Goal: Information Seeking & Learning: Learn about a topic

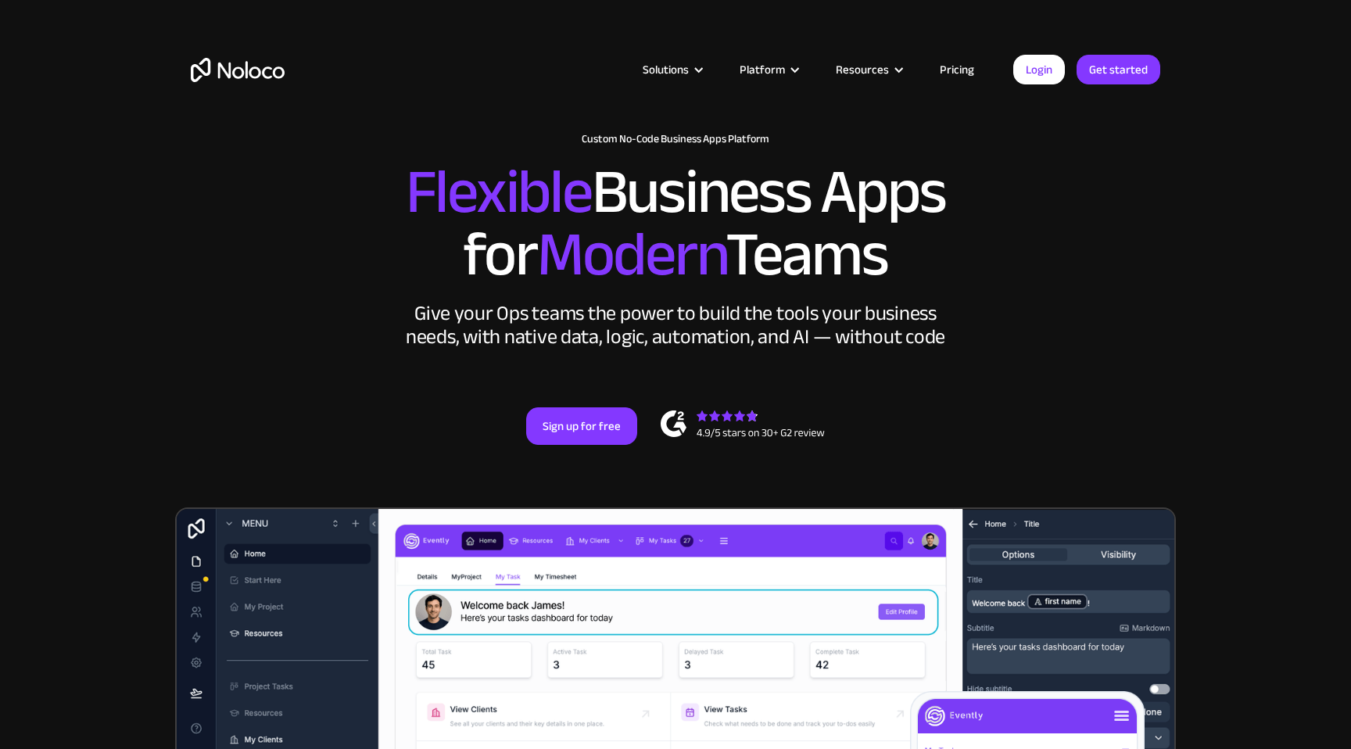
click at [203, 295] on div "New: Connect Noloco to Stripe Custom No-Code Business Apps Platform Flexible Bu…" at bounding box center [675, 304] width 1001 height 374
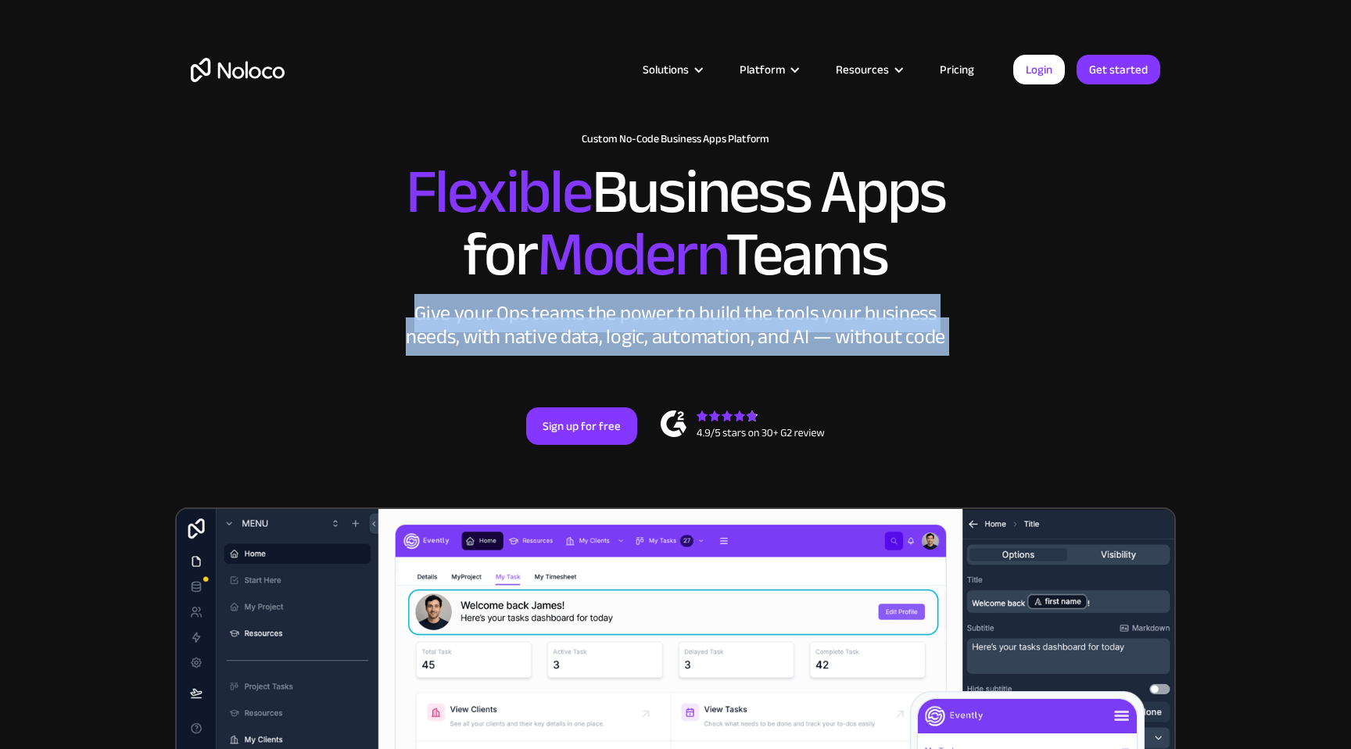
click at [203, 295] on div "New: Connect Noloco to Stripe Custom No-Code Business Apps Platform Flexible Bu…" at bounding box center [675, 304] width 1001 height 374
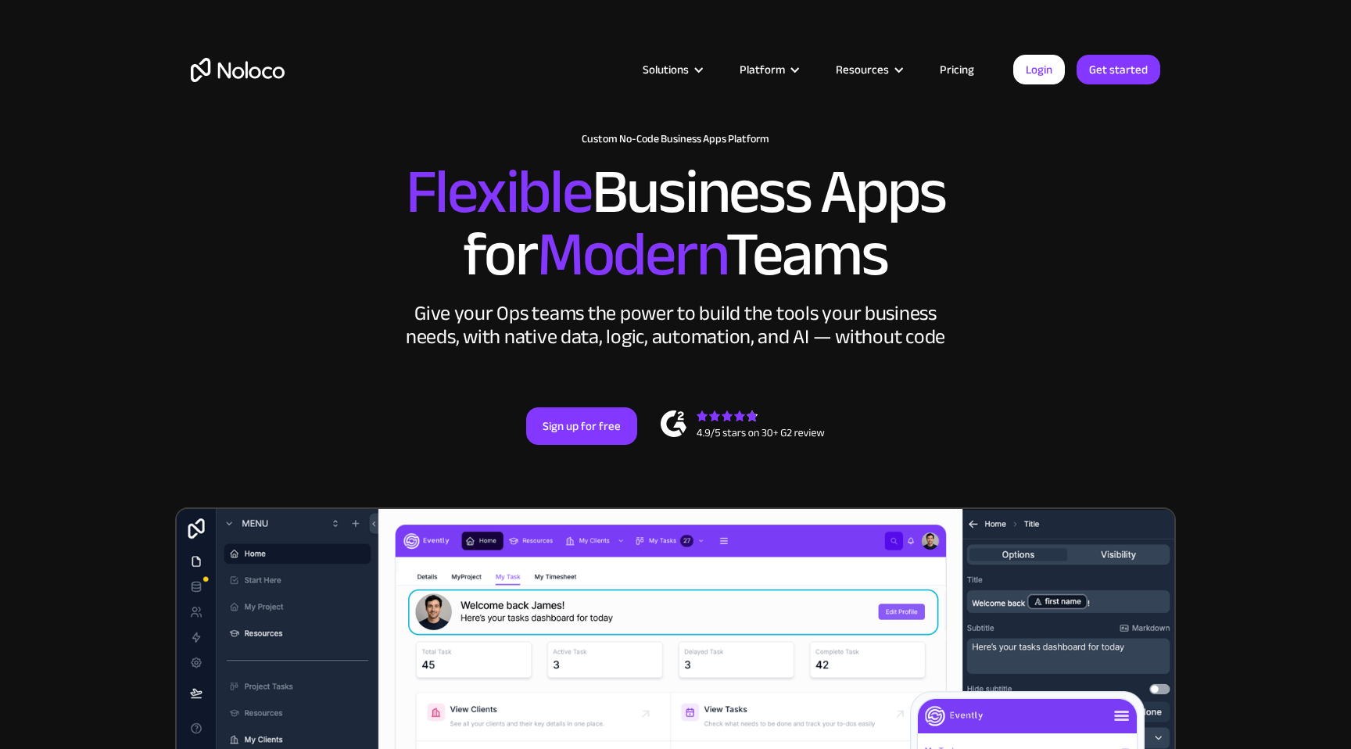
click at [423, 207] on span "Flexible" at bounding box center [499, 192] width 186 height 116
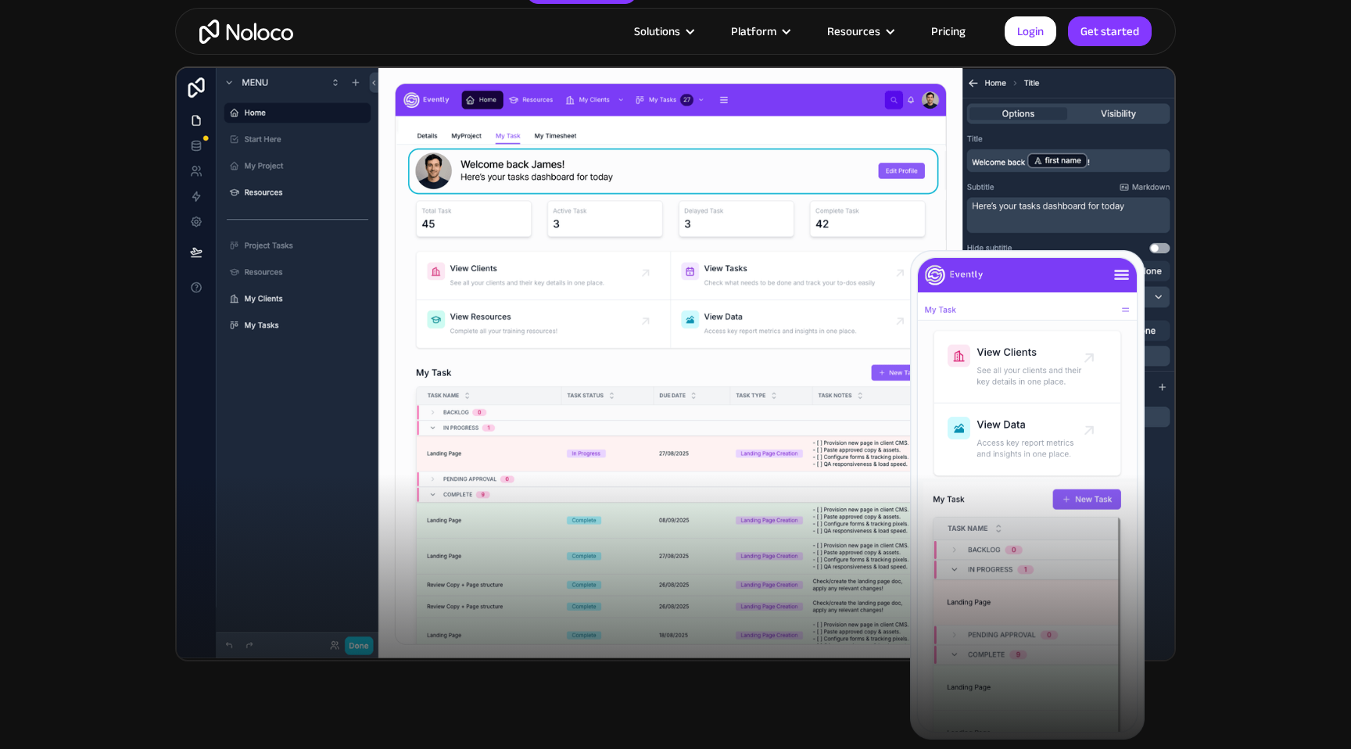
scroll to position [170, 0]
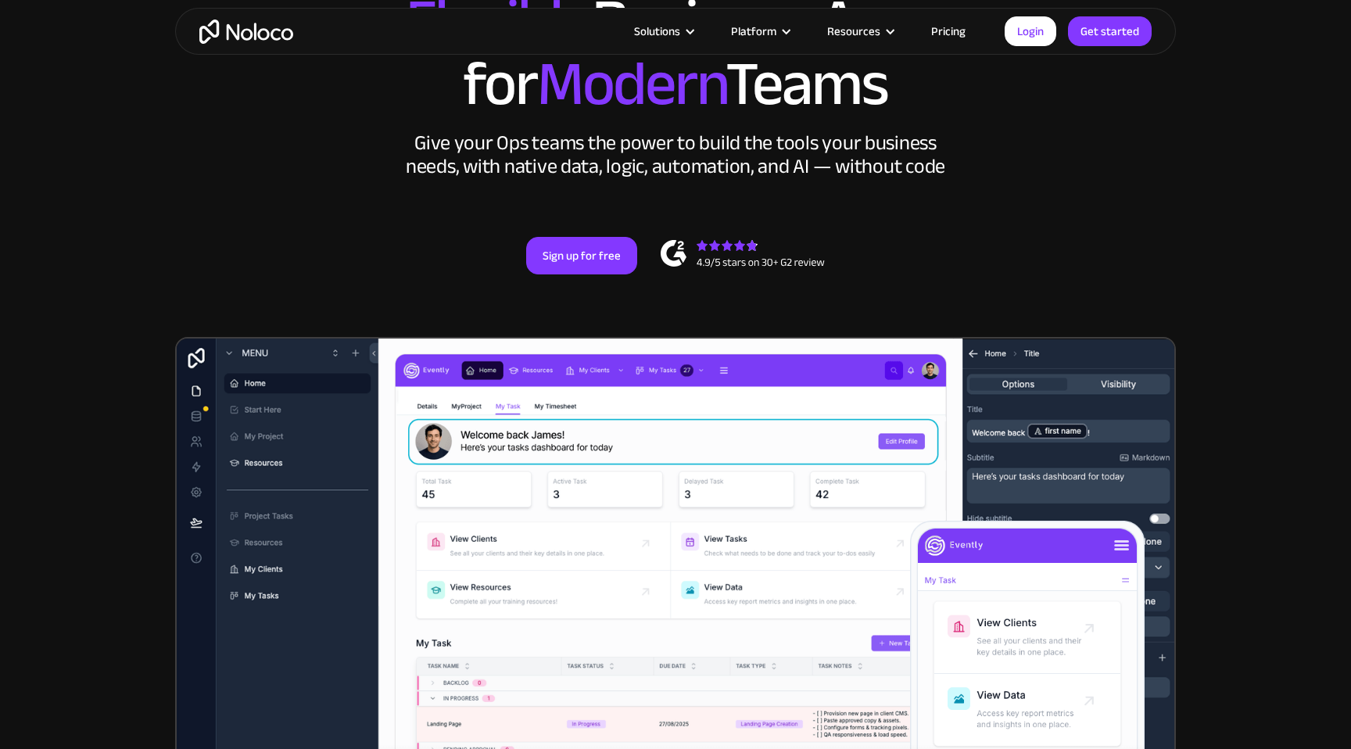
click at [220, 199] on div "New: Connect Noloco to Stripe Custom No-Code Business Apps Platform Flexible Bu…" at bounding box center [675, 134] width 1001 height 374
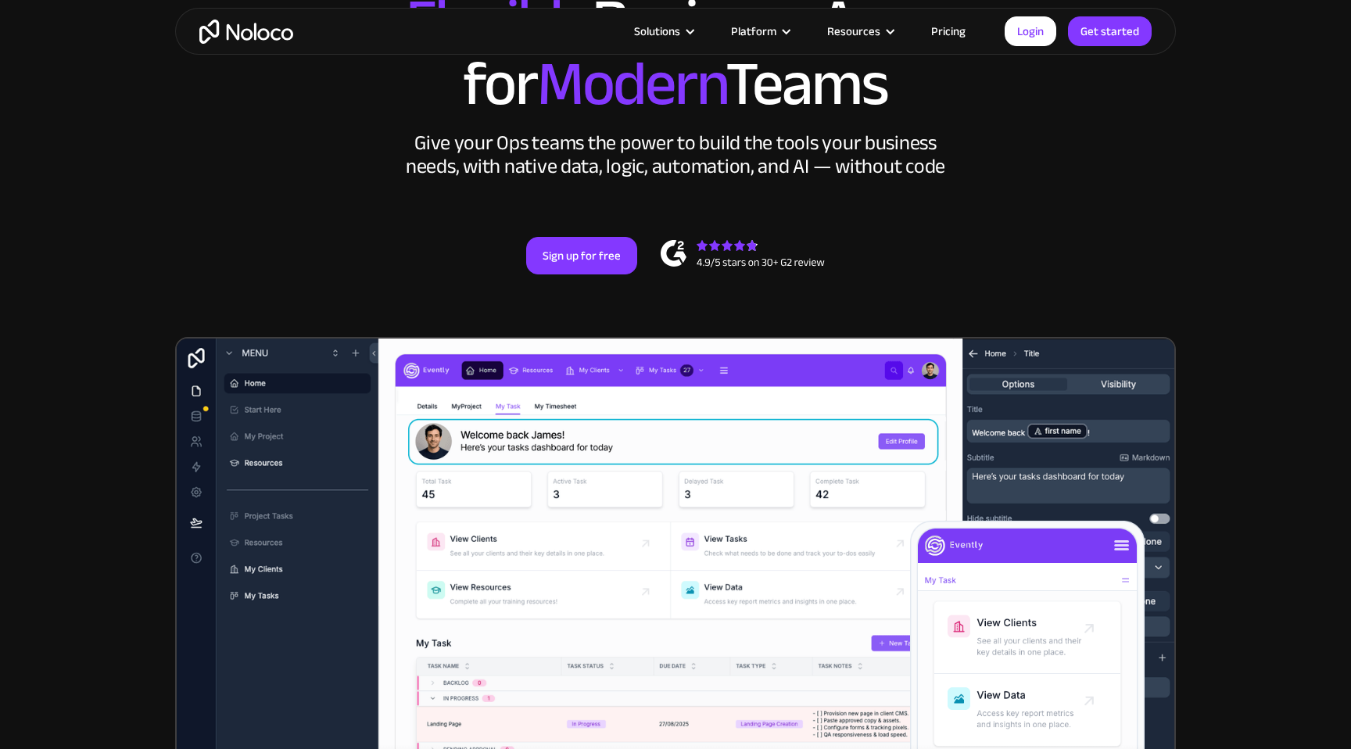
click at [220, 199] on div "New: Connect Noloco to Stripe Custom No-Code Business Apps Platform Flexible Bu…" at bounding box center [675, 134] width 1001 height 374
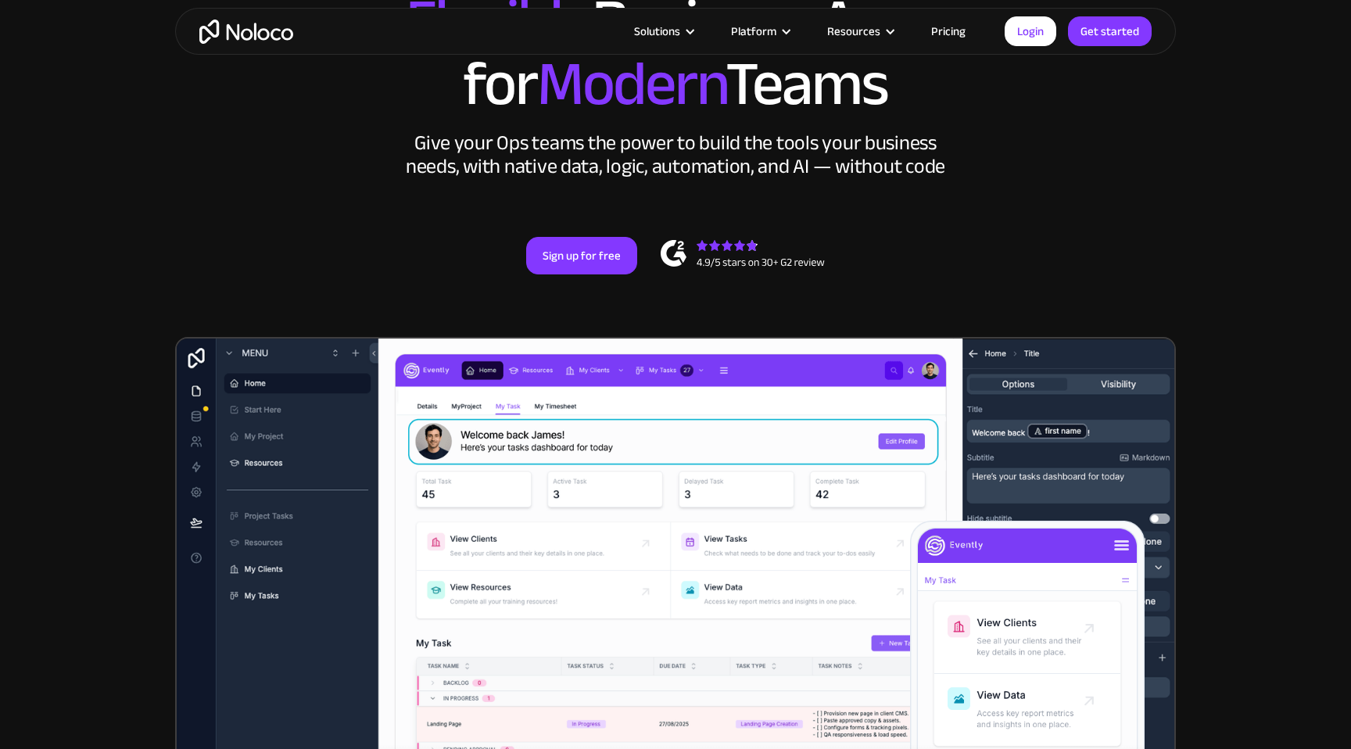
click at [220, 199] on div "New: Connect Noloco to Stripe Custom No-Code Business Apps Platform Flexible Bu…" at bounding box center [675, 134] width 1001 height 374
click at [288, 198] on div "New: Connect Noloco to Stripe Custom No-Code Business Apps Platform Flexible Bu…" at bounding box center [675, 134] width 1001 height 374
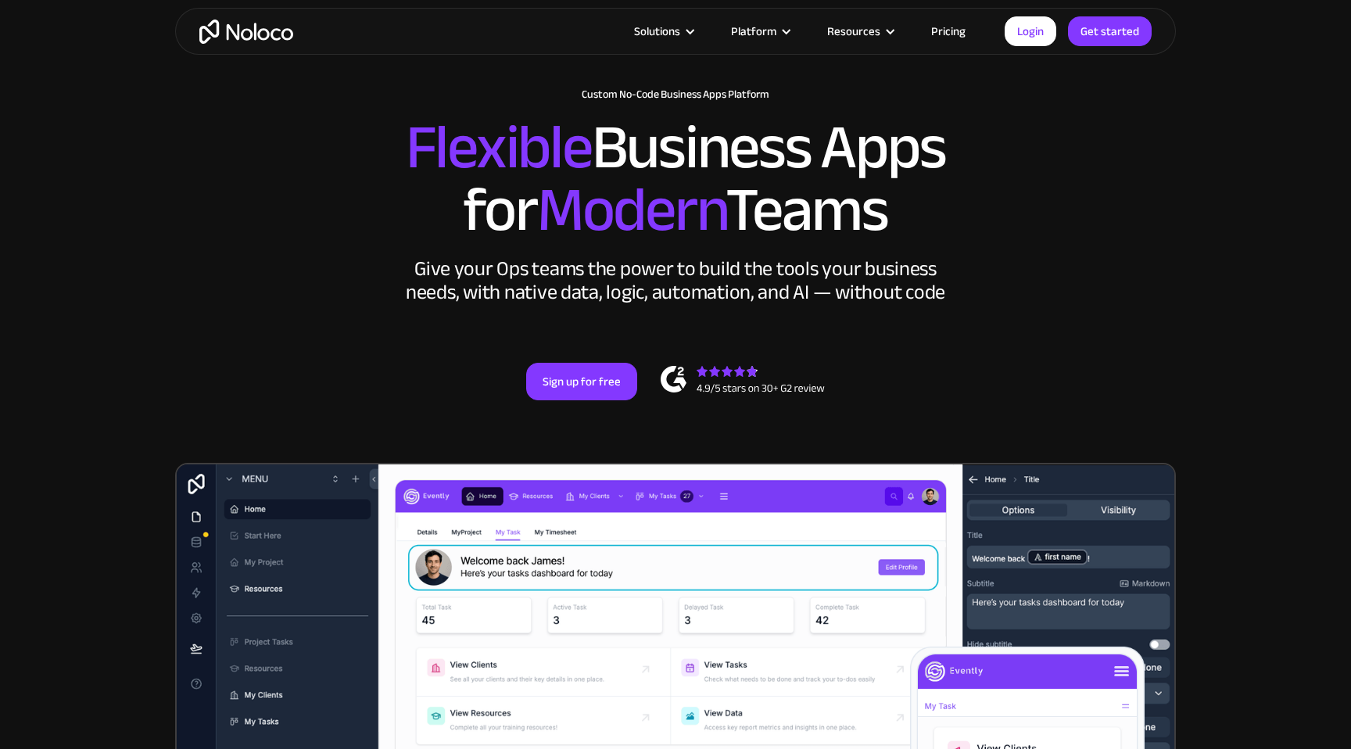
scroll to position [0, 0]
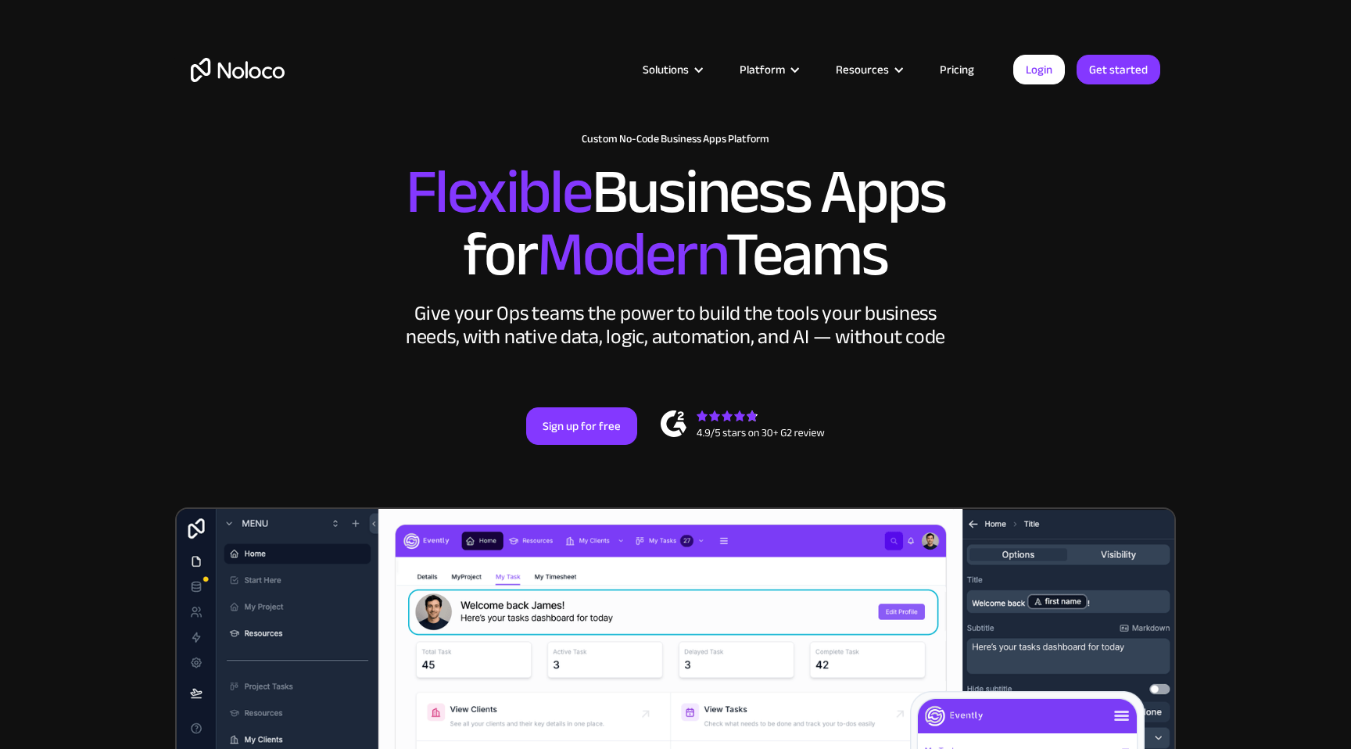
click at [965, 60] on link "Pricing" at bounding box center [956, 69] width 73 height 20
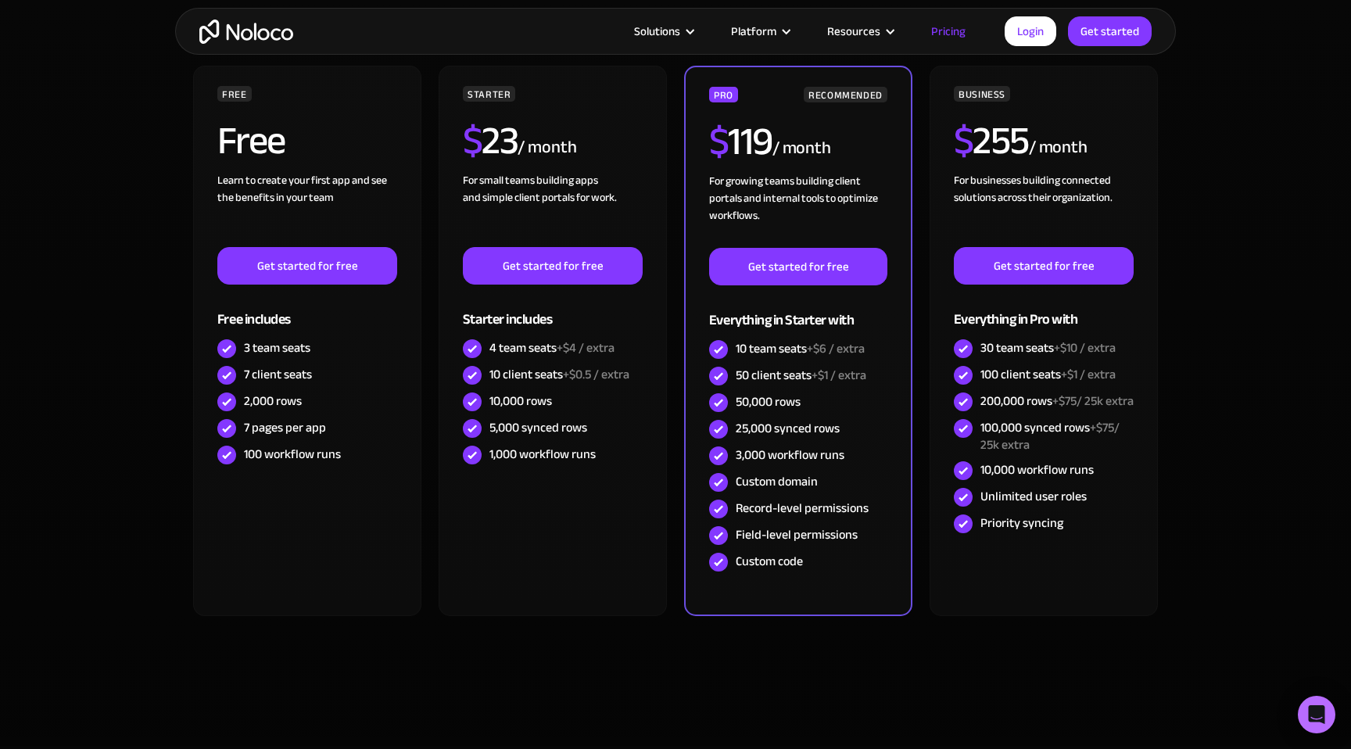
scroll to position [355, 0]
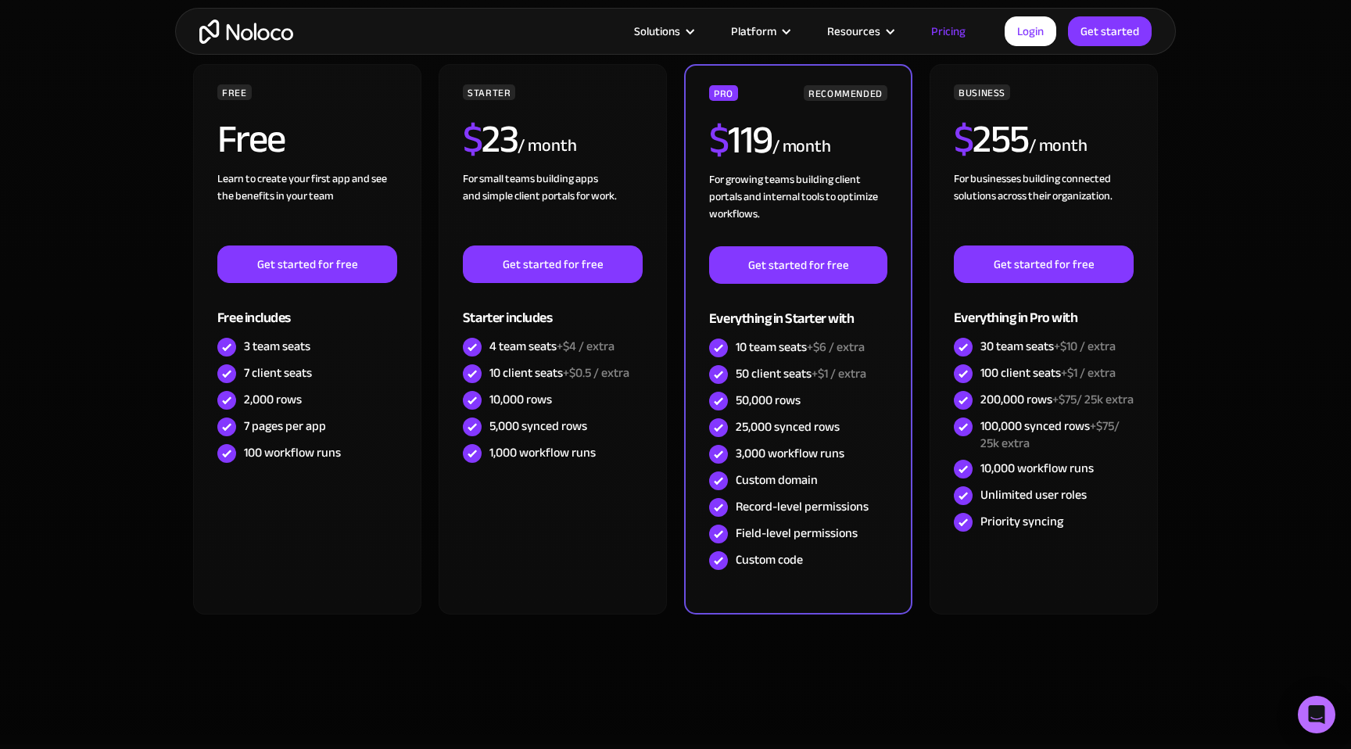
click at [65, 282] on section "Monthly Yearly SAVE 20% Monthly Yearly SAVE 20% FREE Free Learn to create your …" at bounding box center [675, 369] width 1351 height 749
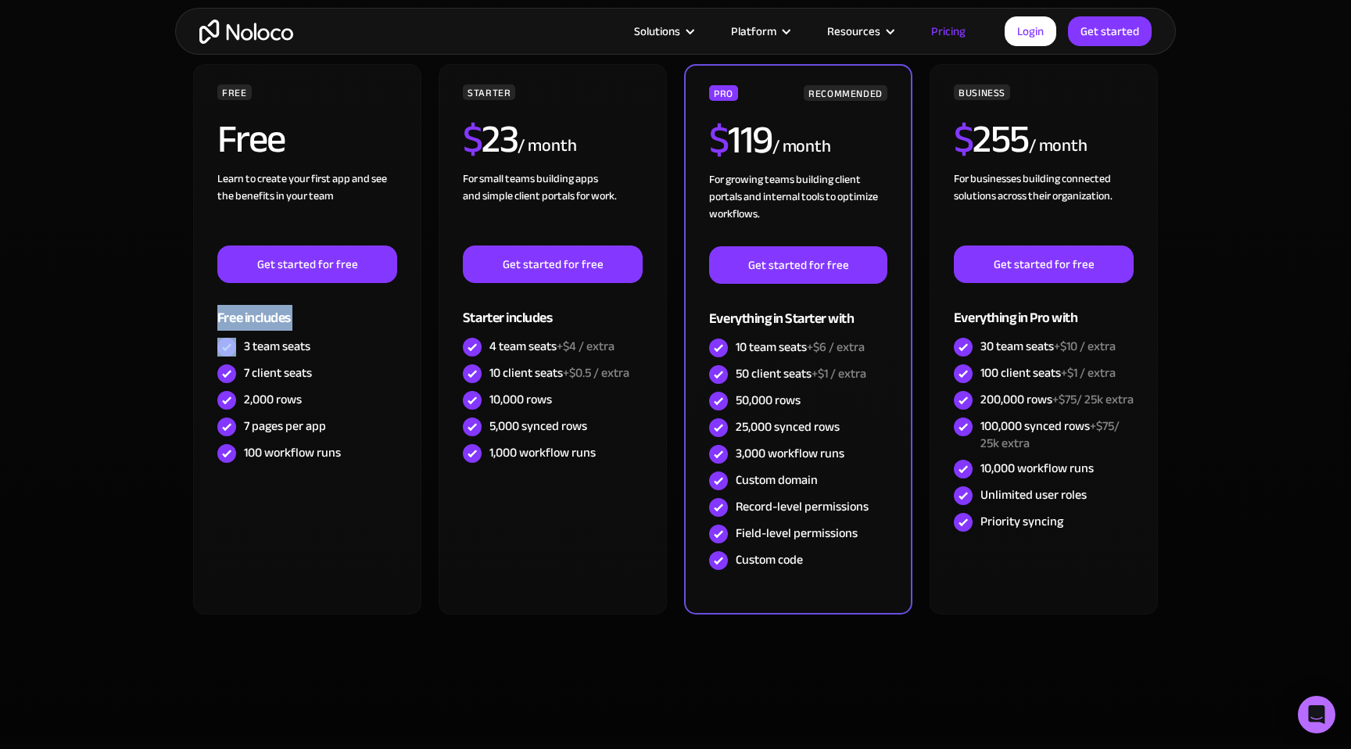
click at [65, 282] on section "Monthly Yearly SAVE 20% Monthly Yearly SAVE 20% FREE Free Learn to create your …" at bounding box center [675, 369] width 1351 height 749
click at [66, 414] on section "Monthly Yearly SAVE 20% Monthly Yearly SAVE 20% FREE Free Learn to create your …" at bounding box center [675, 369] width 1351 height 749
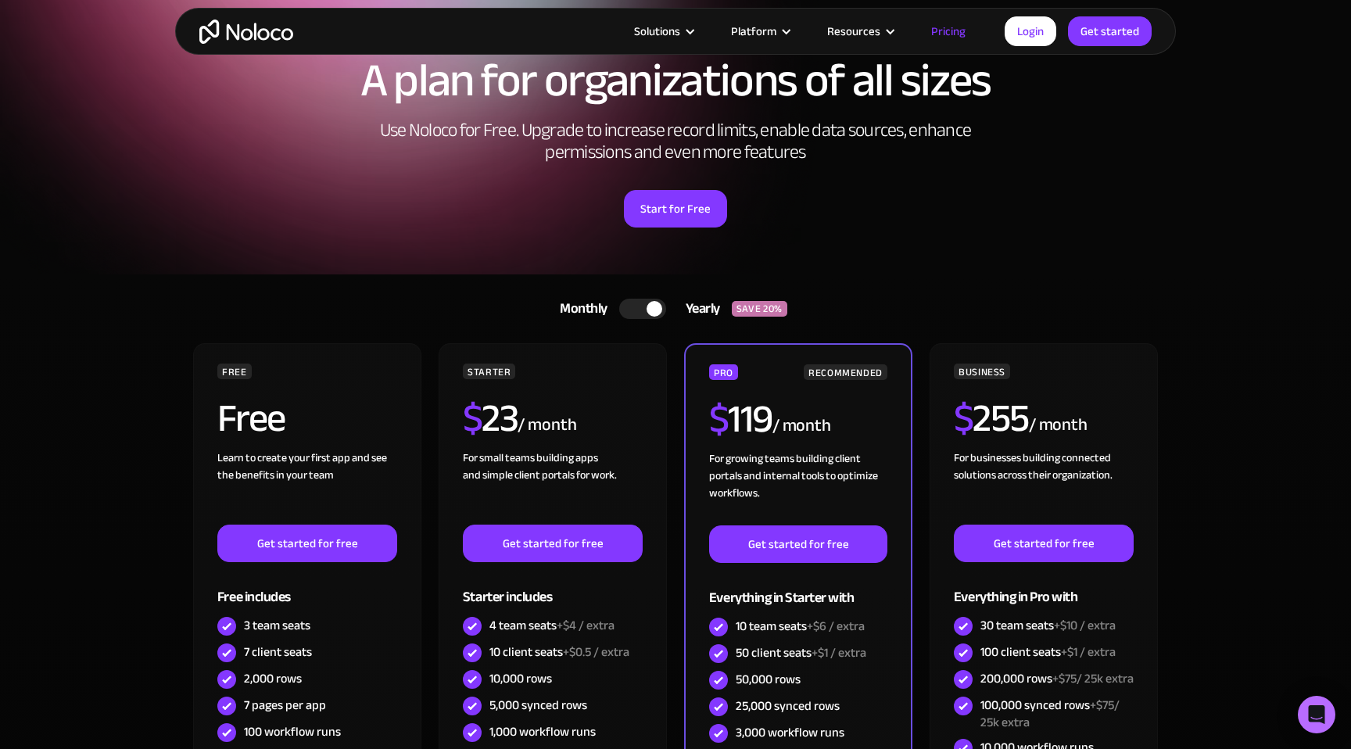
scroll to position [0, 0]
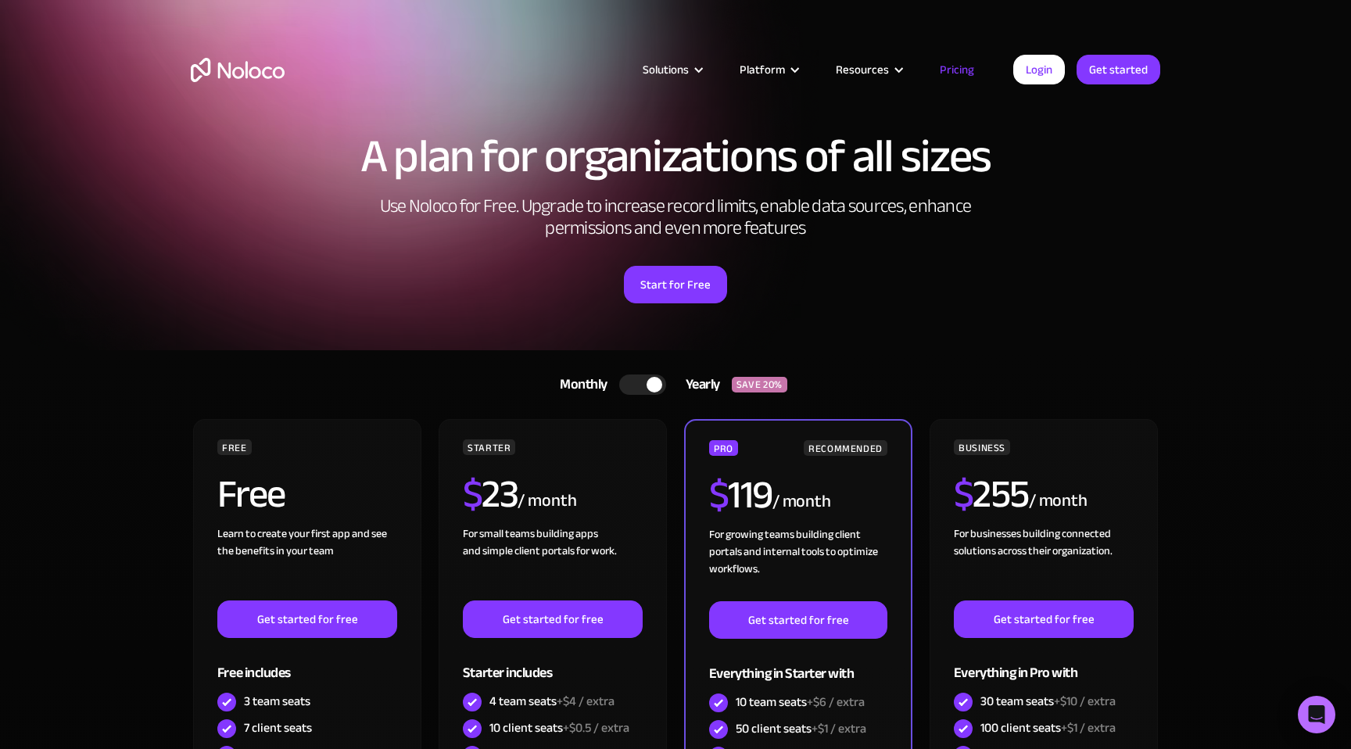
click at [258, 69] on img "home" at bounding box center [238, 70] width 94 height 24
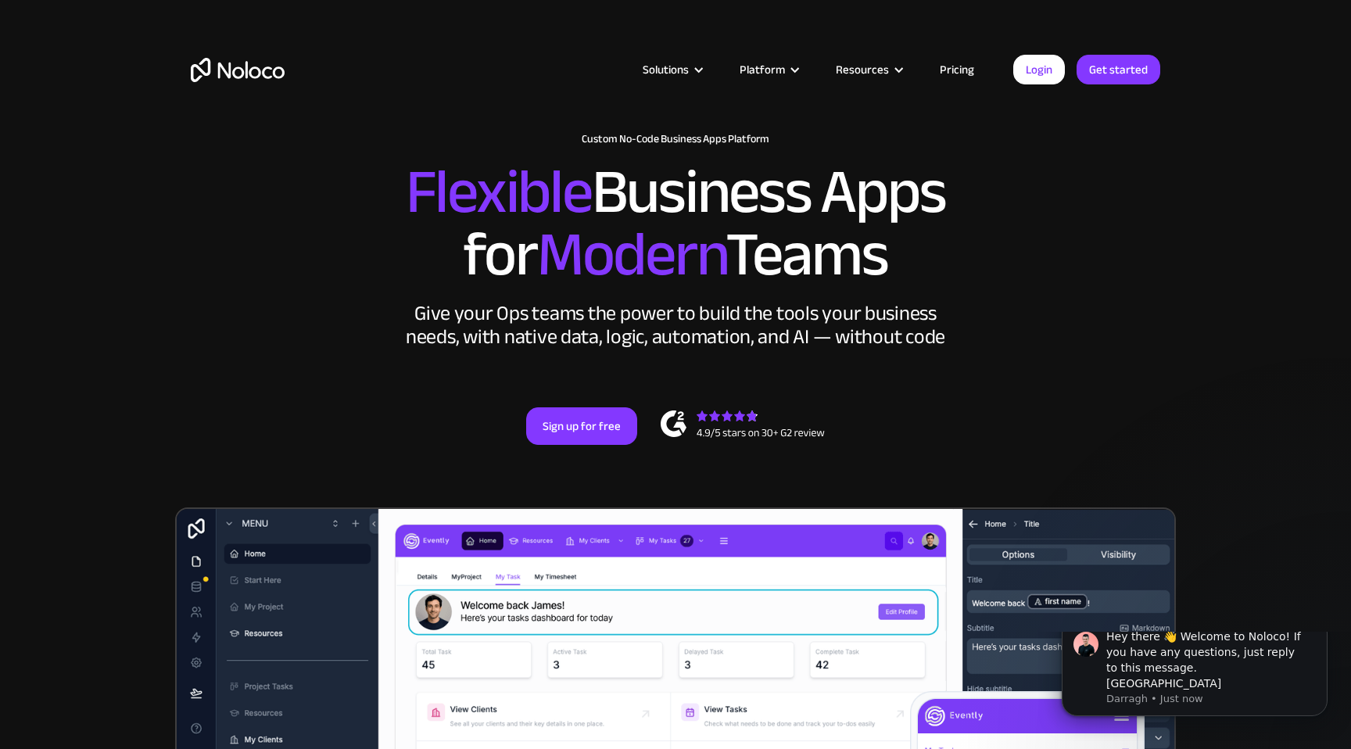
click at [951, 70] on link "Pricing" at bounding box center [956, 69] width 73 height 20
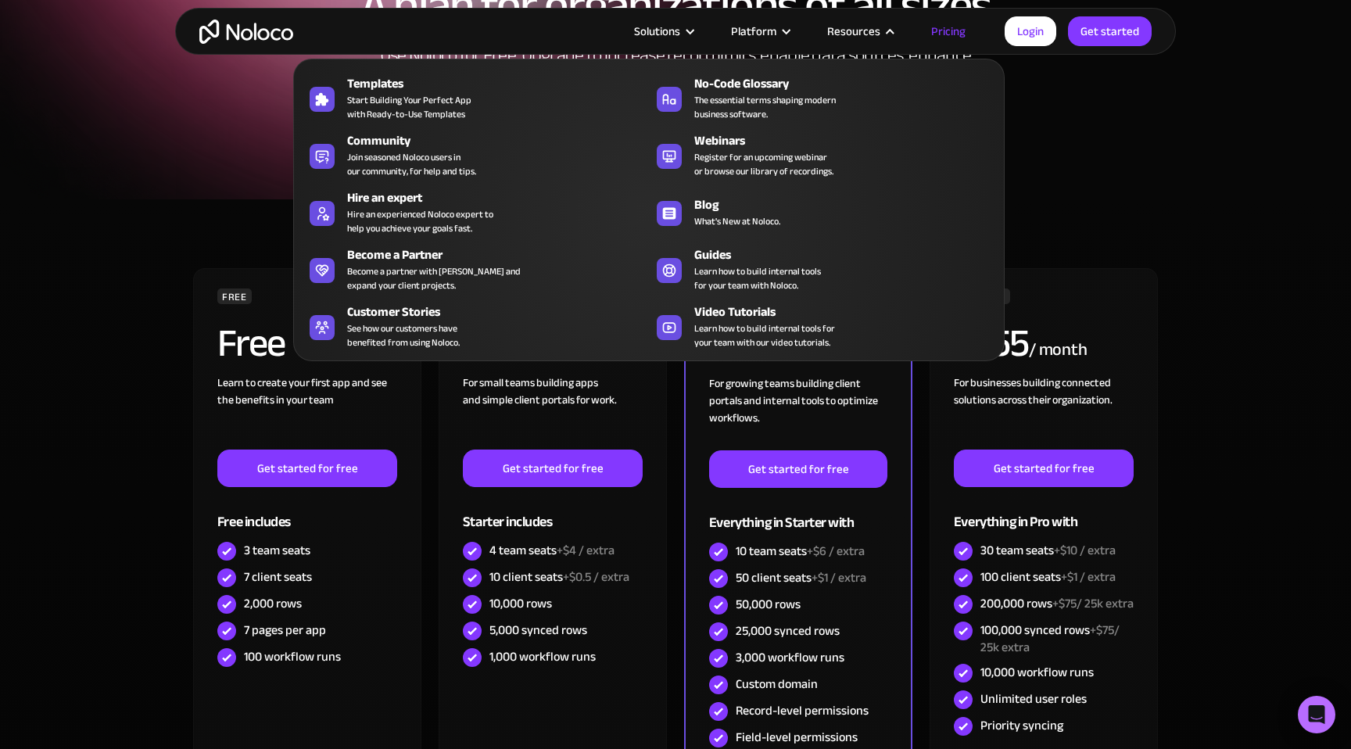
scroll to position [254, 0]
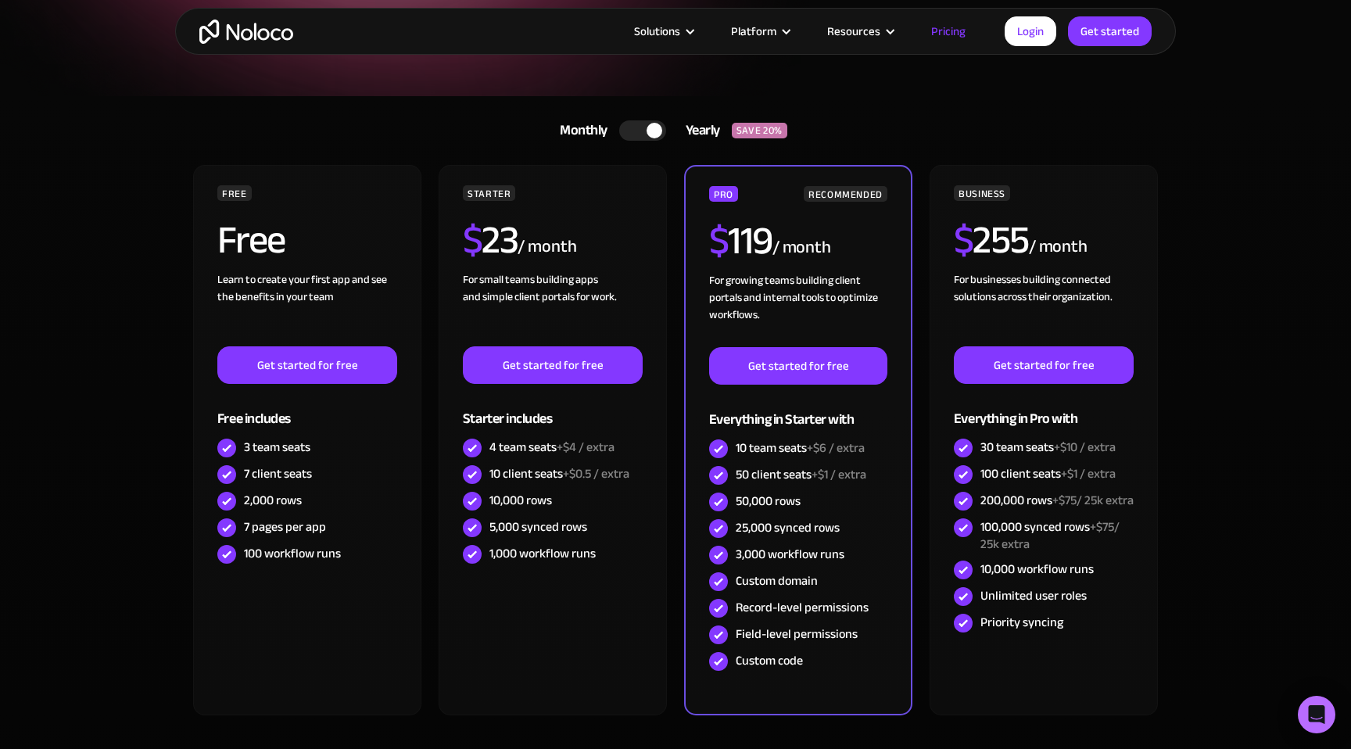
click at [114, 266] on section "Monthly Yearly SAVE 20% Monthly Yearly SAVE 20% FREE Free Learn to create your …" at bounding box center [675, 470] width 1351 height 749
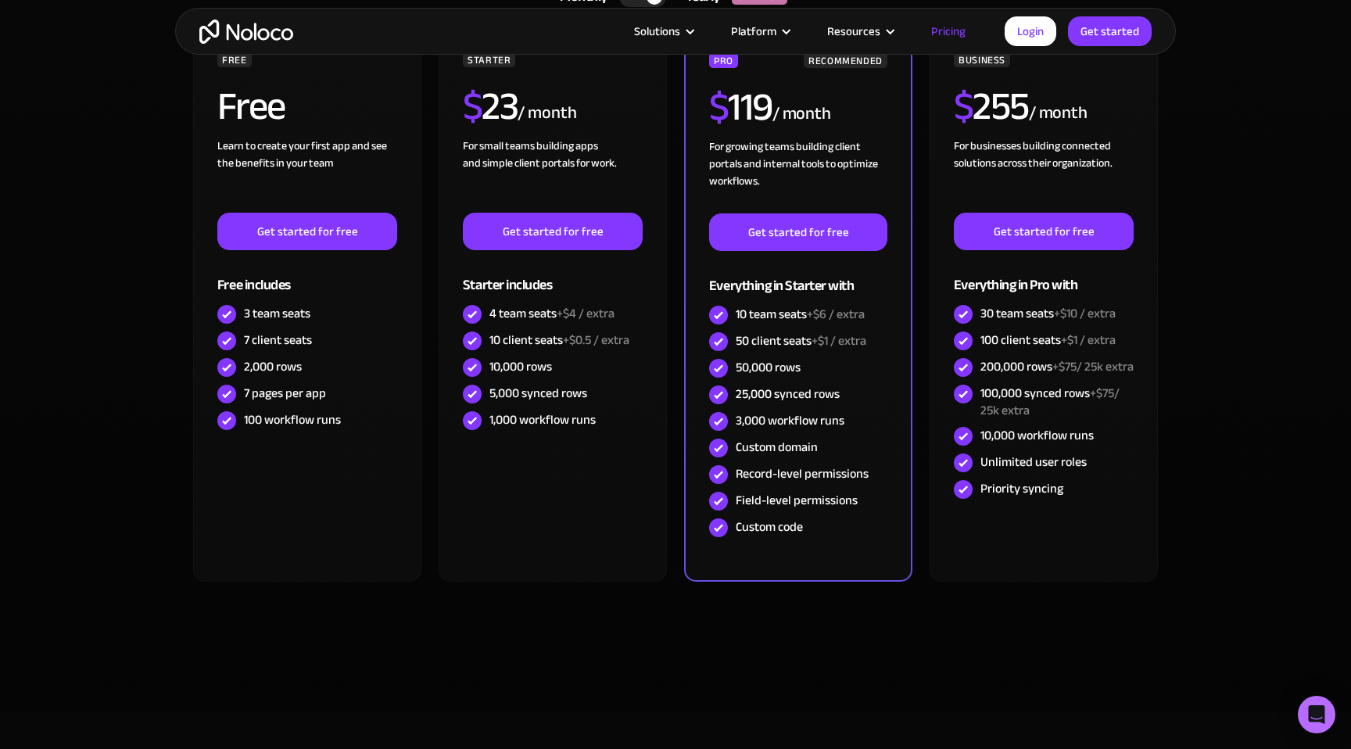
scroll to position [392, 0]
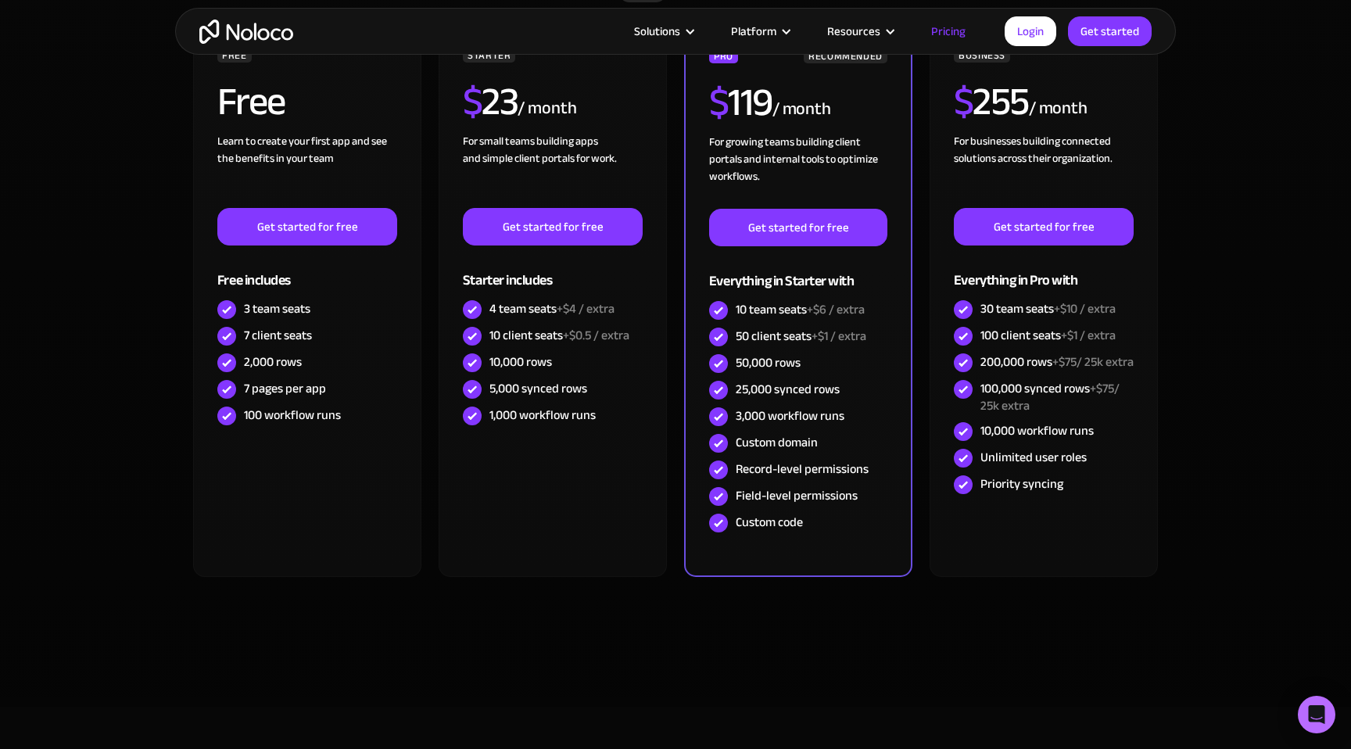
click at [95, 493] on section "Monthly Yearly SAVE 20% Monthly Yearly SAVE 20% FREE Free Learn to create your …" at bounding box center [675, 332] width 1351 height 749
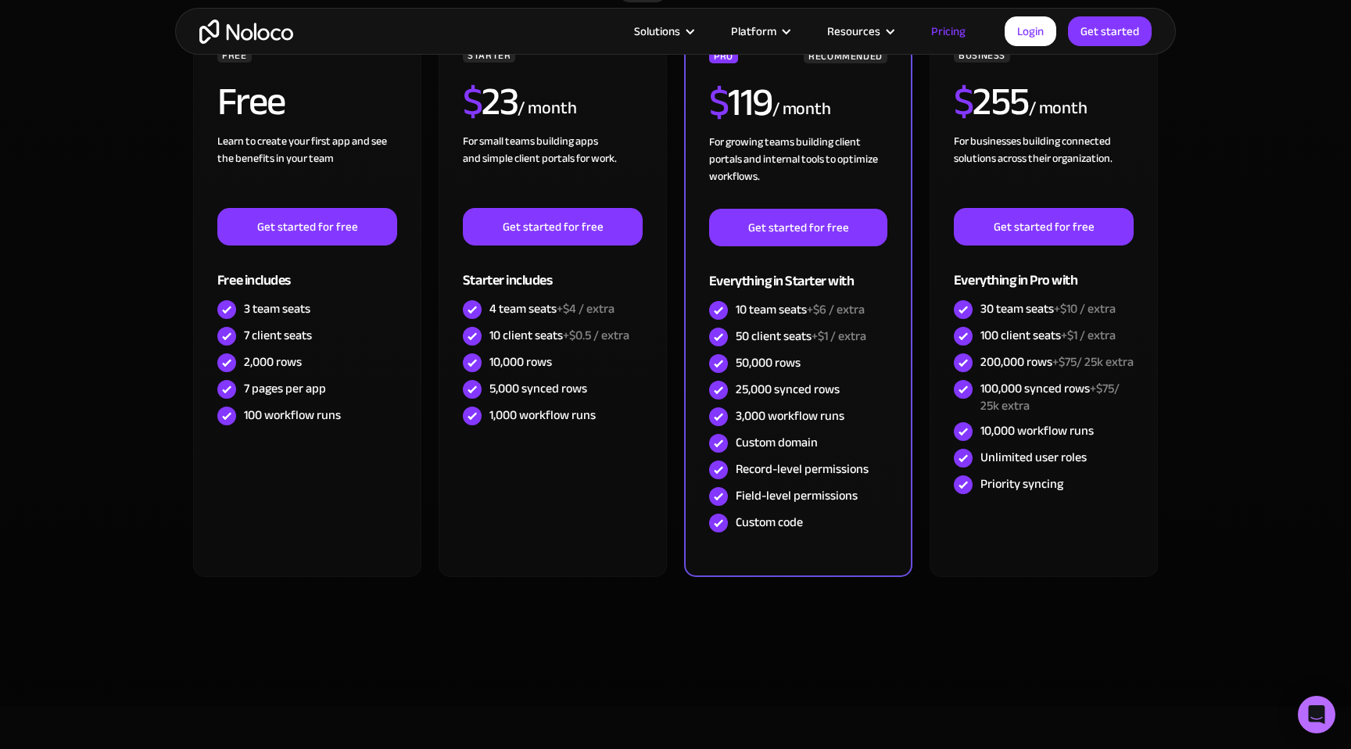
click at [794, 680] on section "Monthly Yearly SAVE 20% Monthly Yearly SAVE 20% FREE Free Learn to create your …" at bounding box center [675, 332] width 1351 height 749
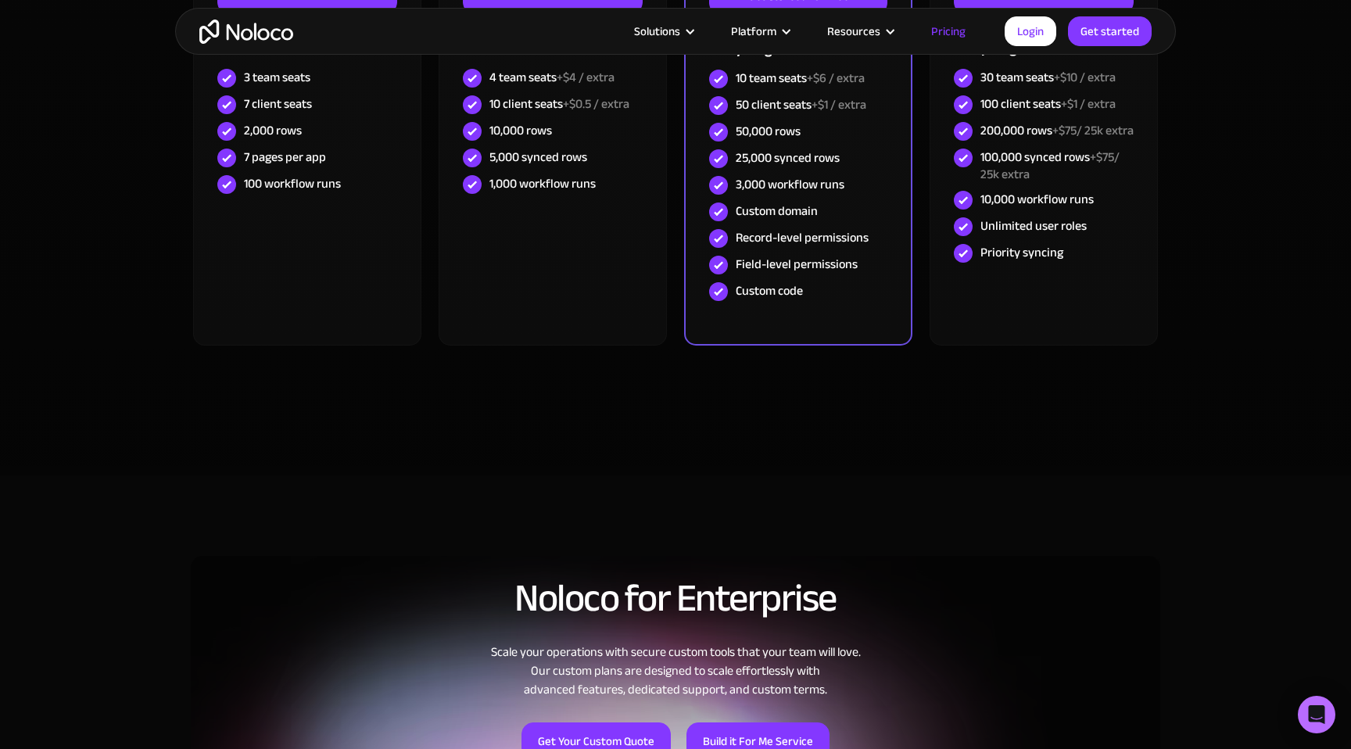
scroll to position [0, 0]
